Goal: Task Accomplishment & Management: Use online tool/utility

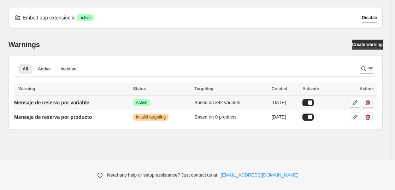
click at [46, 104] on p "Mensaje de reserva por variable" at bounding box center [51, 102] width 75 height 7
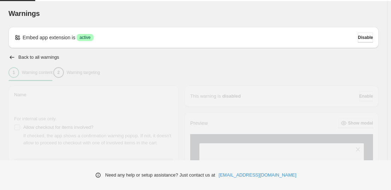
type input "**********"
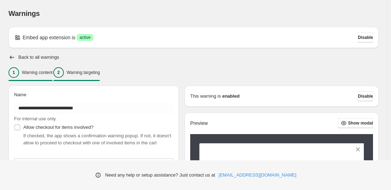
click at [95, 70] on p "Warning targeting" at bounding box center [83, 73] width 33 height 6
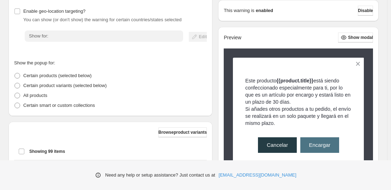
scroll to position [109, 0]
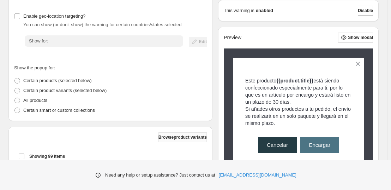
click at [179, 141] on button "Browse product variants" at bounding box center [183, 137] width 48 height 10
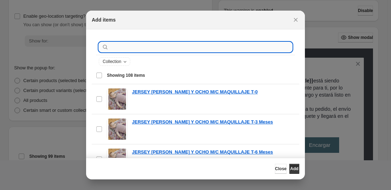
click at [134, 44] on input ":r1a:" at bounding box center [201, 47] width 182 height 10
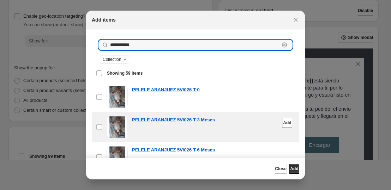
scroll to position [0, 0]
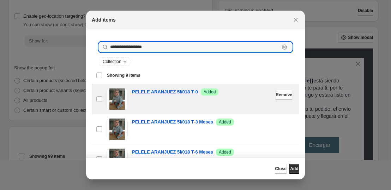
type input "**********"
click at [276, 92] on span "Remove" at bounding box center [284, 95] width 17 height 6
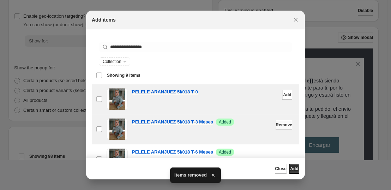
click at [276, 124] on span "Remove" at bounding box center [284, 125] width 17 height 6
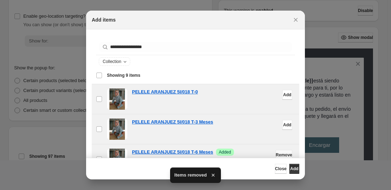
click at [276, 151] on button "Remove" at bounding box center [284, 155] width 17 height 10
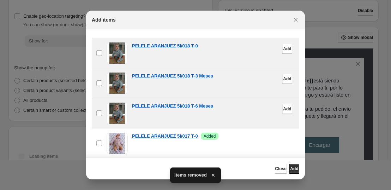
scroll to position [84, 0]
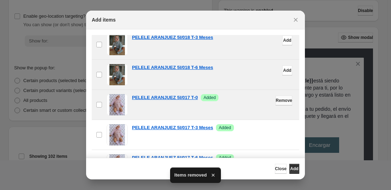
click at [276, 95] on button "Remove" at bounding box center [284, 100] width 17 height 10
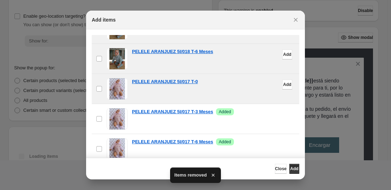
scroll to position [142, 0]
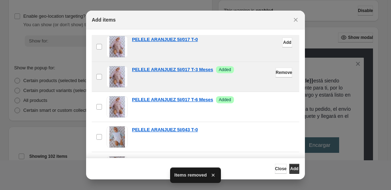
click at [274, 66] on div "checkbox PELELE ARANJUEZ 5I/017 T-3 Meses Success Added Remove" at bounding box center [196, 77] width 208 height 30
click at [276, 71] on span "Remove" at bounding box center [284, 73] width 17 height 6
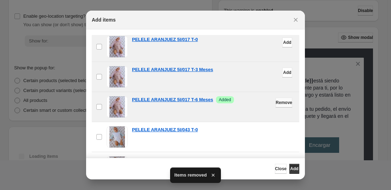
click at [276, 100] on span "Remove" at bounding box center [284, 103] width 17 height 6
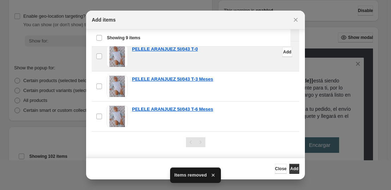
scroll to position [81, 0]
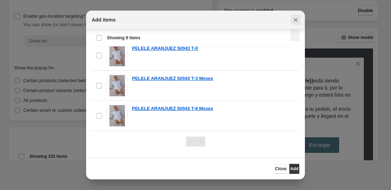
click at [294, 17] on icon "Close" at bounding box center [295, 19] width 7 height 7
